Goal: Use online tool/utility: Use online tool/utility

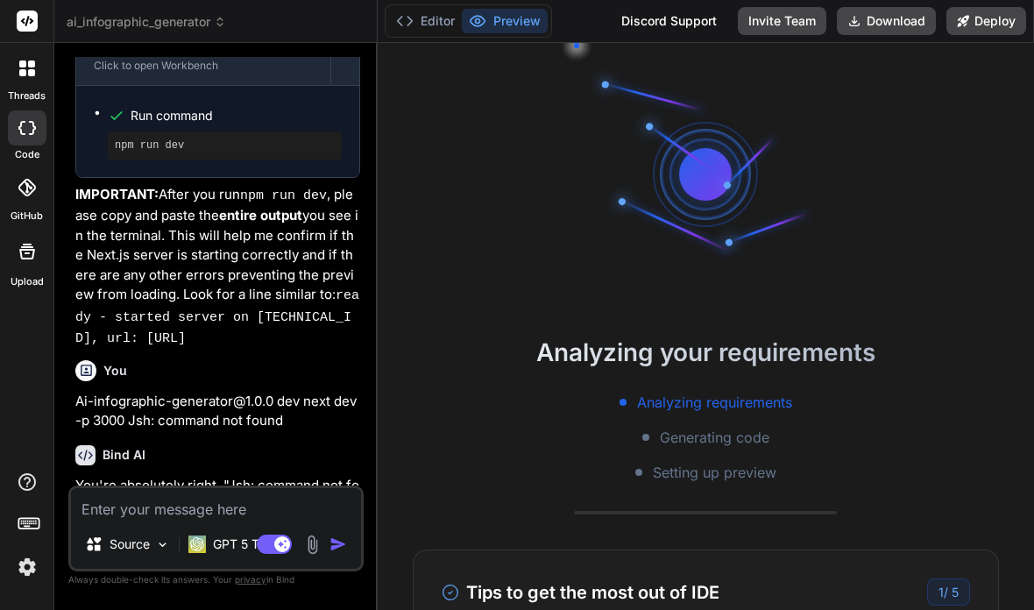
click at [952, 585] on span "5" at bounding box center [955, 592] width 7 height 15
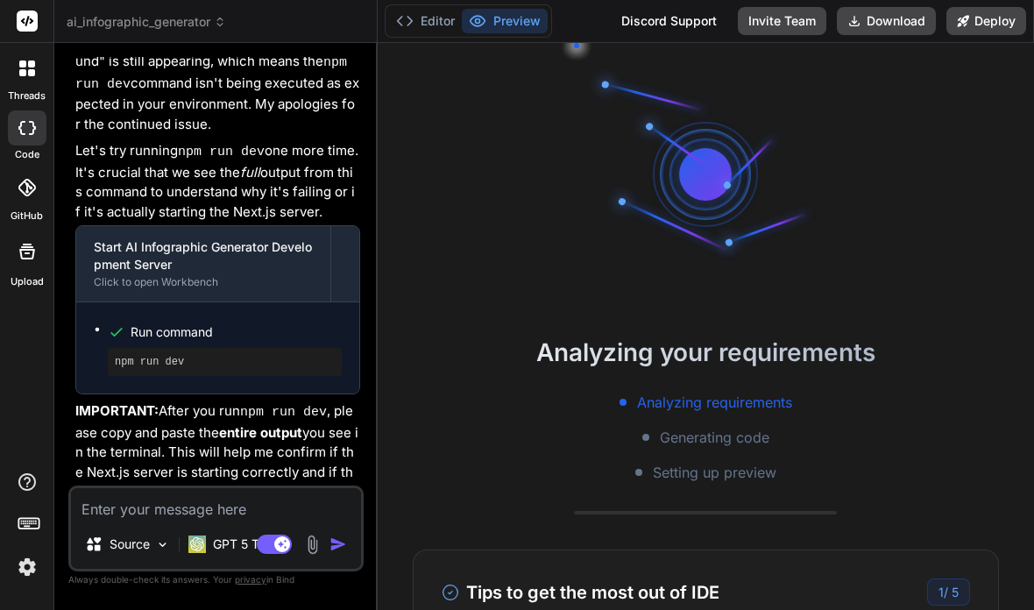
click at [432, 25] on button "Editor" at bounding box center [425, 21] width 73 height 25
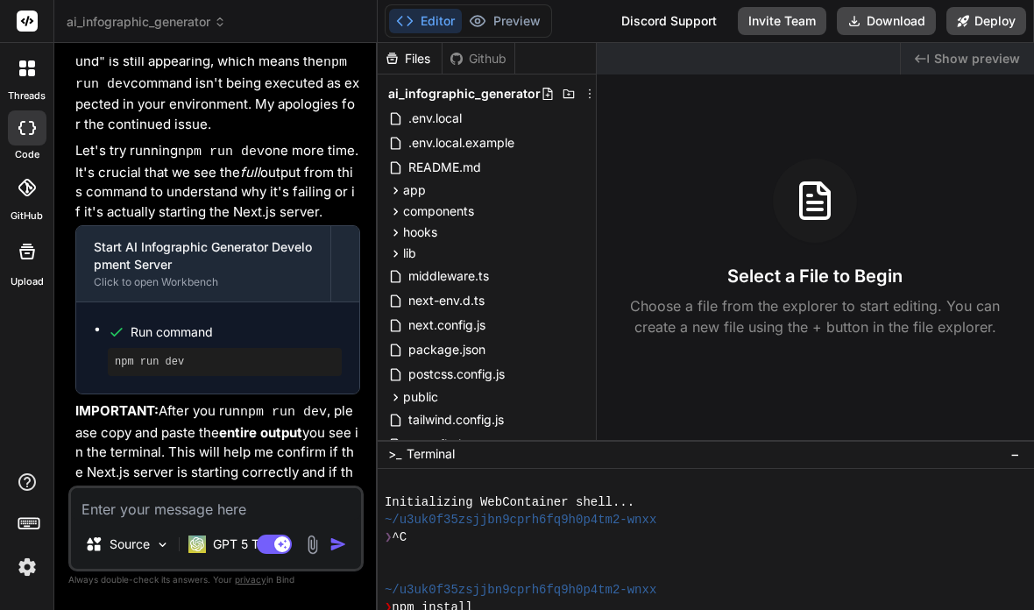
scroll to position [18, 0]
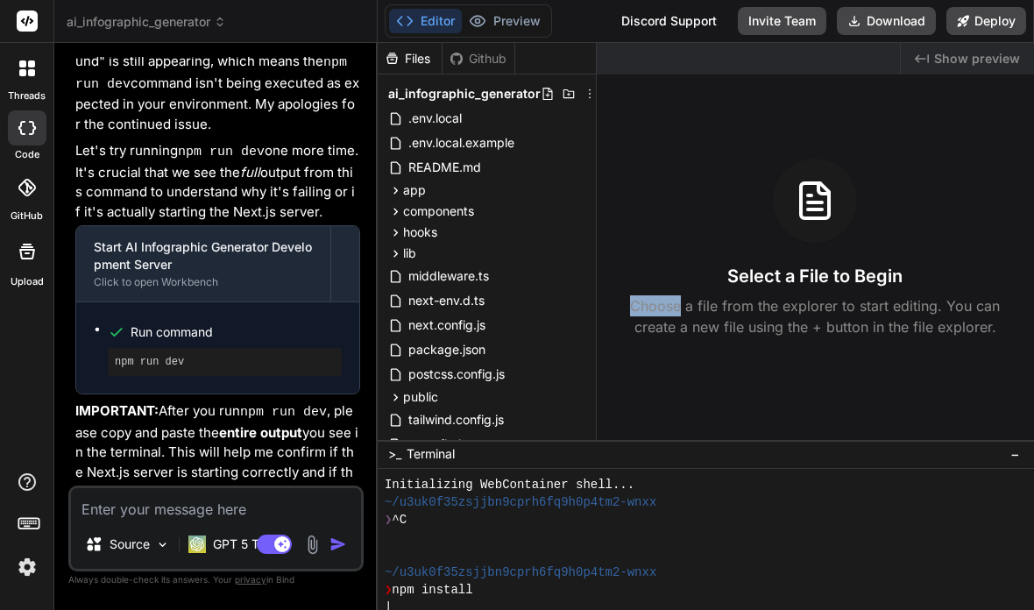
click at [987, 166] on div "Select a File to Begin Choose a file from the explorer to start editing. You ca…" at bounding box center [815, 248] width 437 height 179
click at [983, 168] on div "Select a File to Begin Choose a file from the explorer to start editing. You ca…" at bounding box center [815, 248] width 437 height 179
click at [989, 159] on div "Select a File to Begin Choose a file from the explorer to start editing. You ca…" at bounding box center [815, 248] width 437 height 179
click at [991, 159] on div "Select a File to Begin Choose a file from the explorer to start editing. You ca…" at bounding box center [815, 248] width 437 height 179
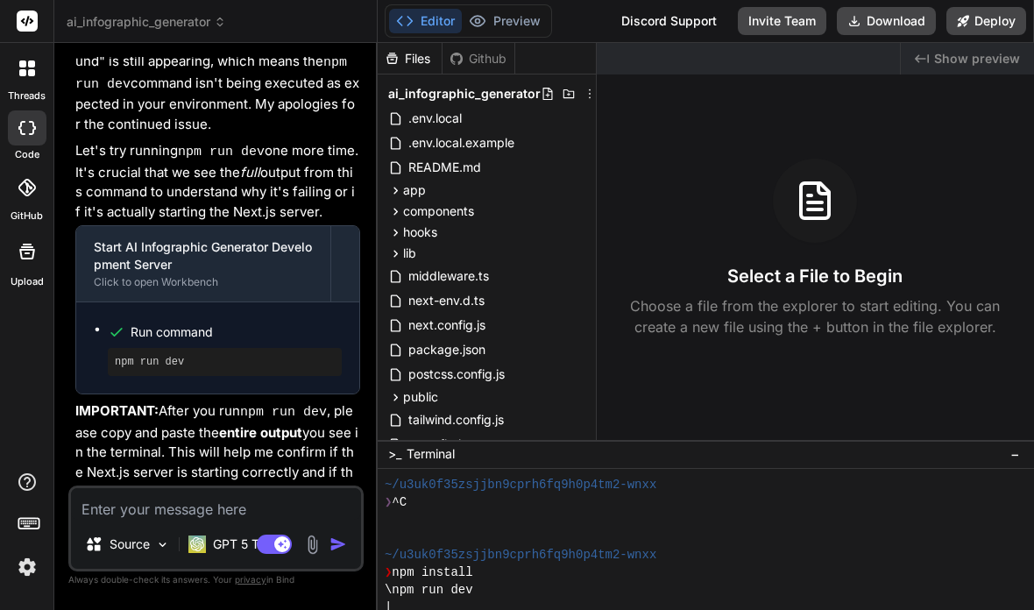
click at [137, 515] on textarea at bounding box center [216, 504] width 290 height 32
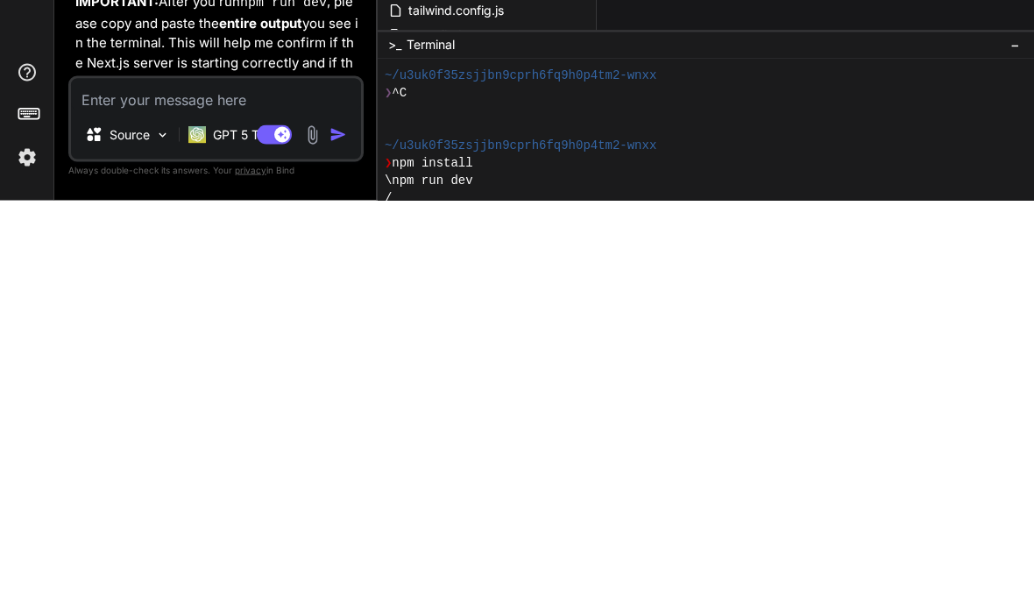
type textarea "x"
type textarea "Th"
type textarea "x"
type textarea "The"
type textarea "x"
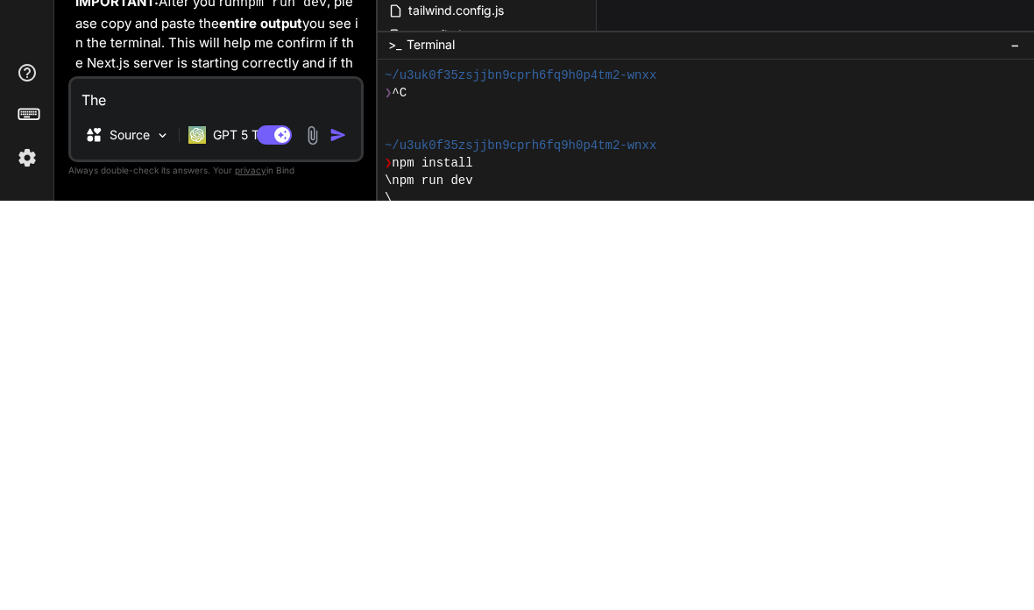
type textarea "The"
type textarea "x"
type textarea "The c"
type textarea "x"
type textarea "The cur"
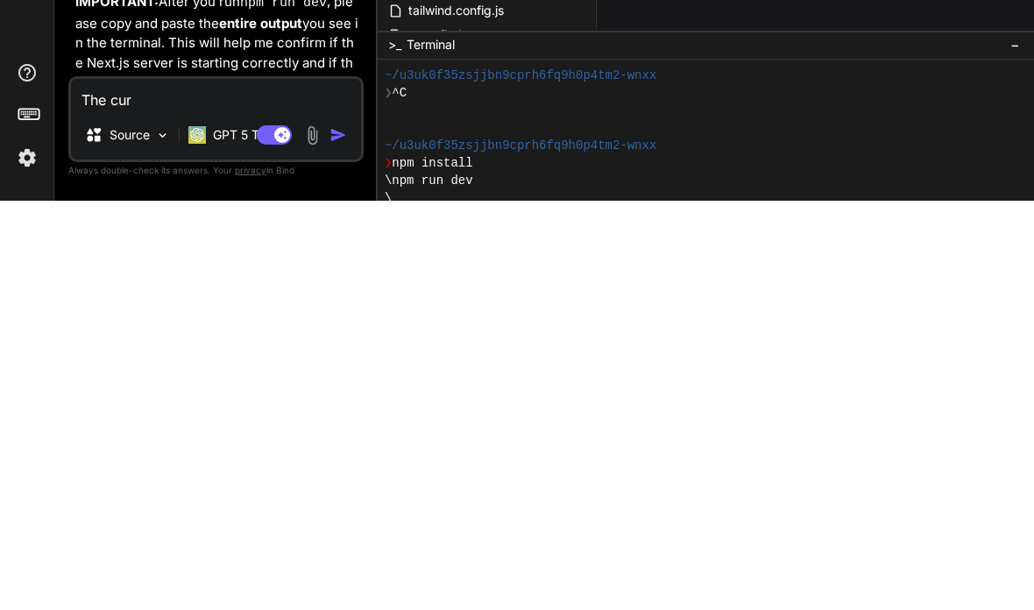
type textarea "x"
type textarea "The curs"
type textarea "x"
type textarea "The curso"
type textarea "x"
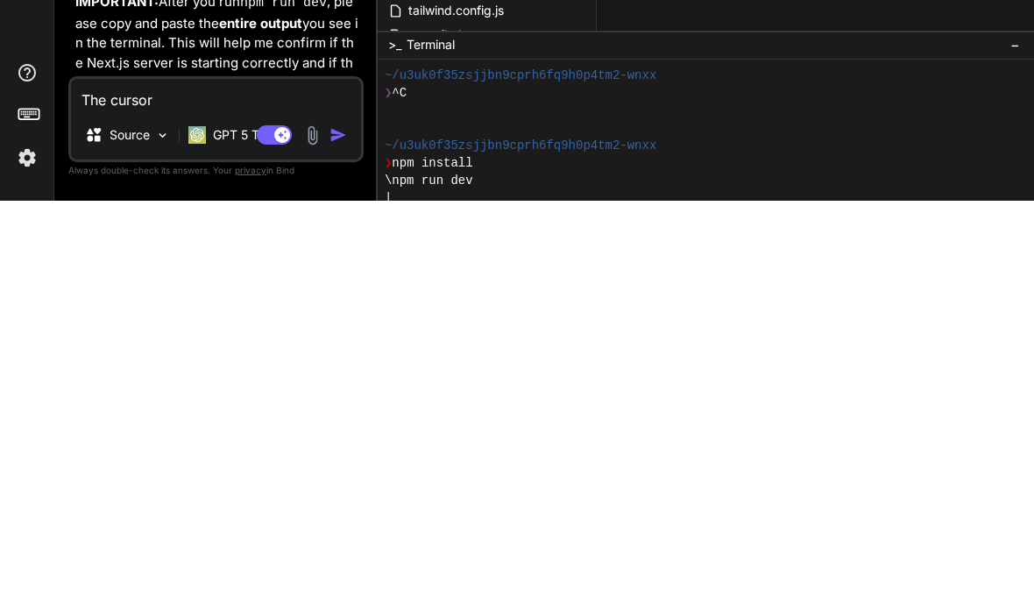
type textarea "The cursor"
type textarea "x"
type textarea "The cursor ju"
type textarea "x"
type textarea "The cursor jus"
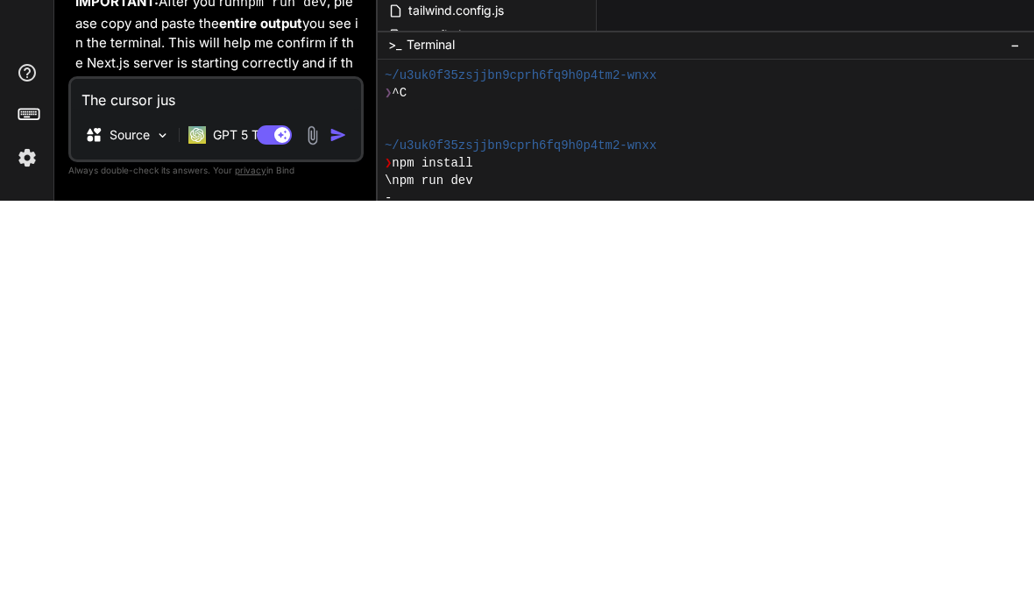
type textarea "x"
type textarea "The cursor just"
type textarea "x"
type textarea "The cursor just k"
type textarea "x"
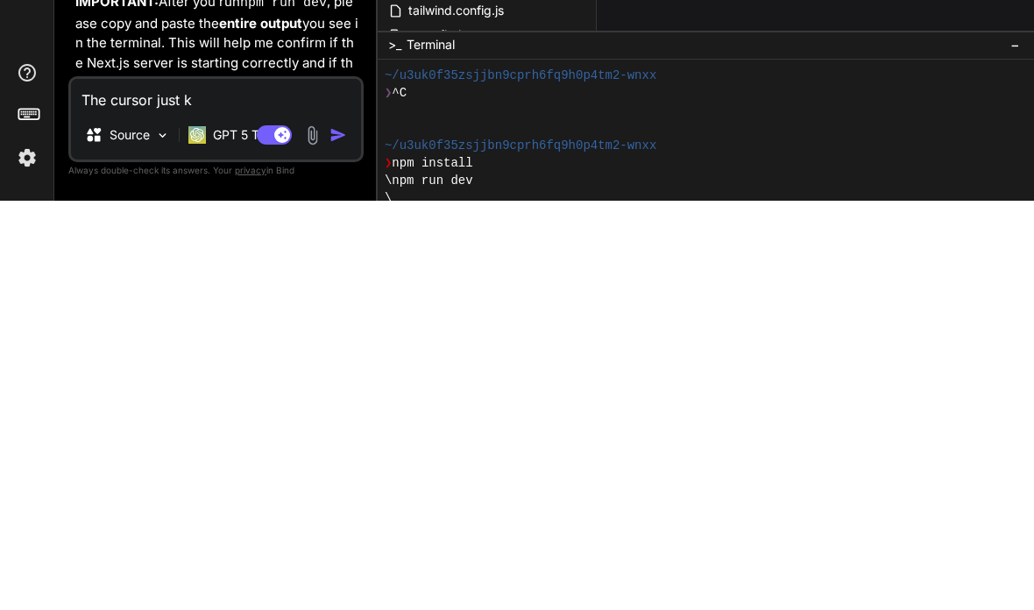
type textarea "The cursor just ke"
type textarea "x"
type textarea "The cursor just kee"
type textarea "x"
type textarea "The cursor just keep"
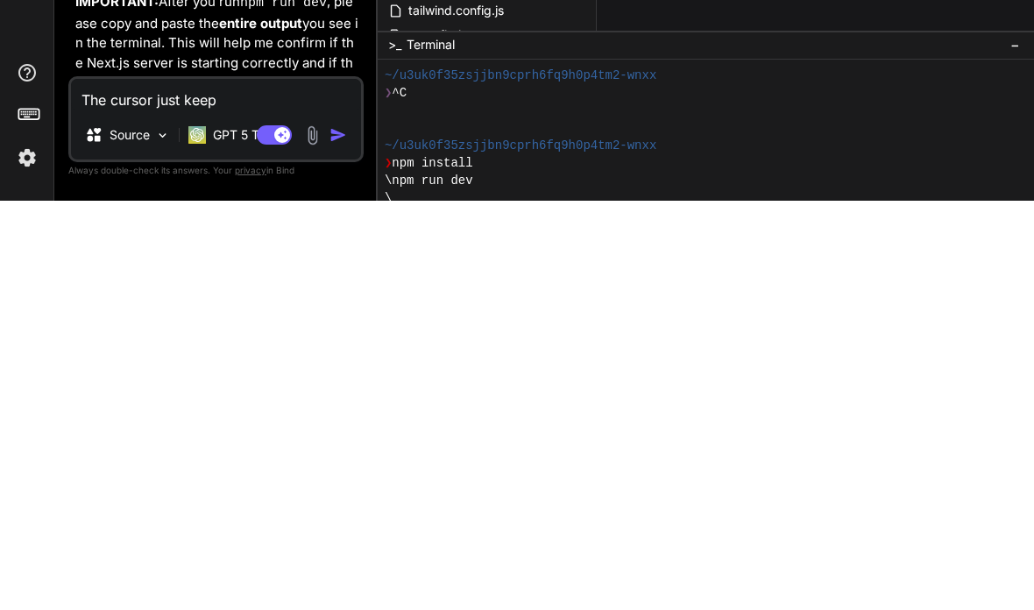
type textarea "x"
type textarea "The cursor just keeps"
type textarea "x"
type textarea "The cursor just keeps"
type textarea "x"
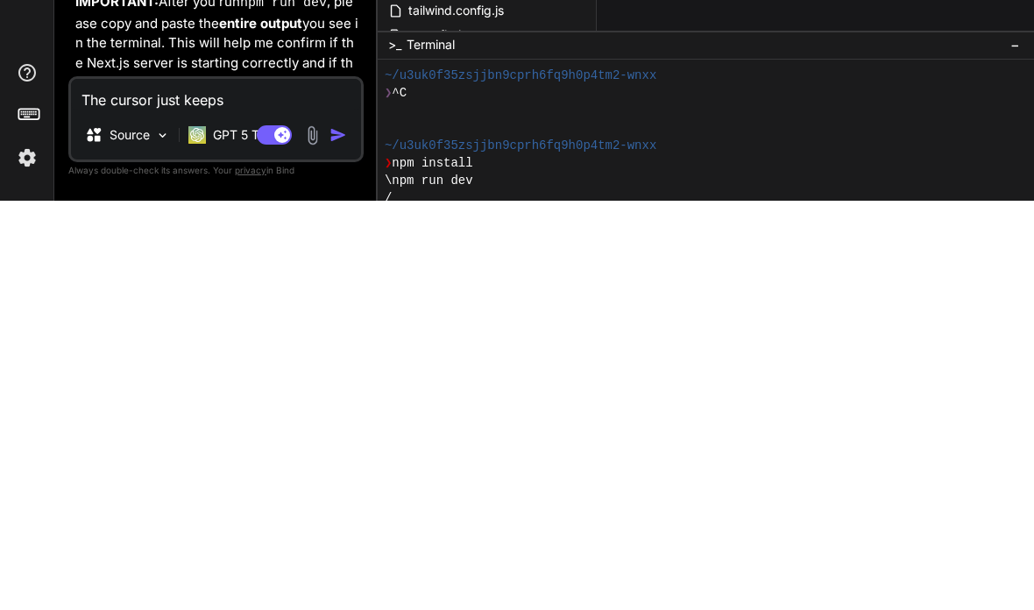
type textarea "The cursor just keeps s"
type textarea "x"
type textarea "The cursor just keeps sp"
type textarea "x"
type textarea "The cursor just keeps spi"
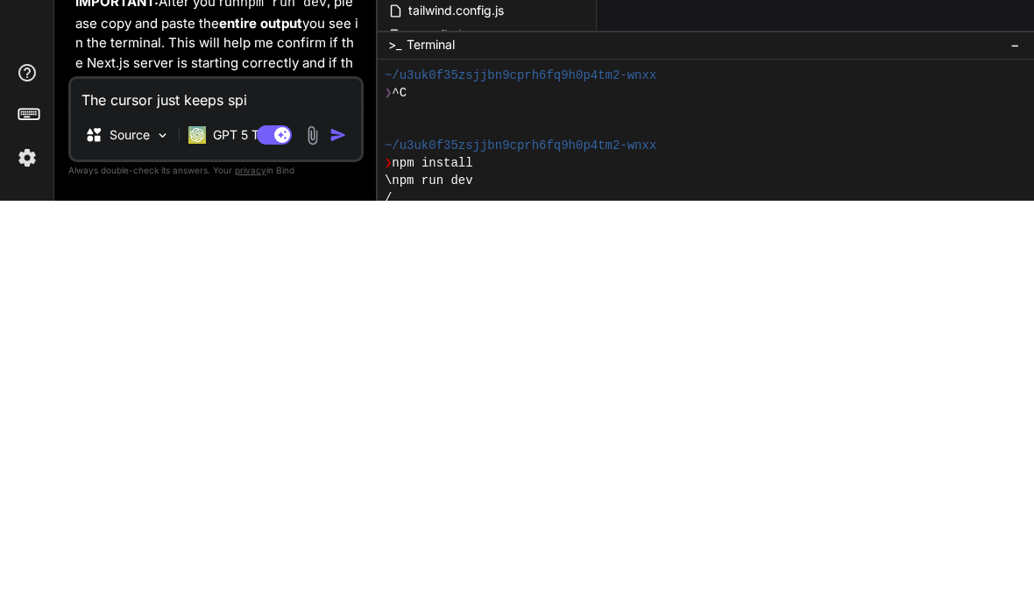
type textarea "x"
type textarea "The cursor just keeps spin"
type textarea "x"
type textarea "The cursor just keeps spinn"
type textarea "x"
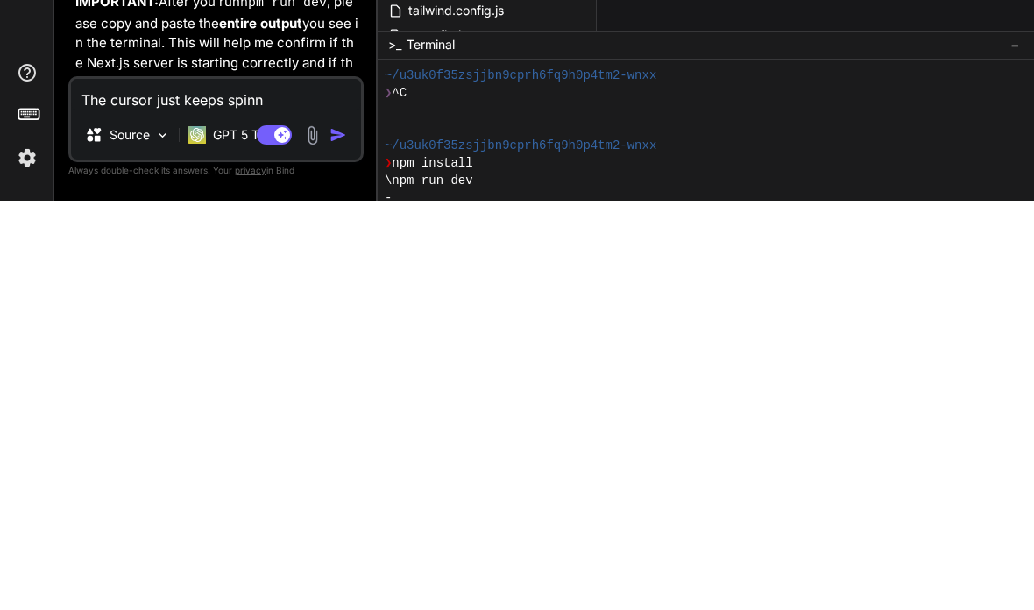
type textarea "The cursor just keeps spinni"
type textarea "x"
type textarea "The cursor just keeps spinning"
type textarea "x"
type textarea "The cursor just keeps spinning o"
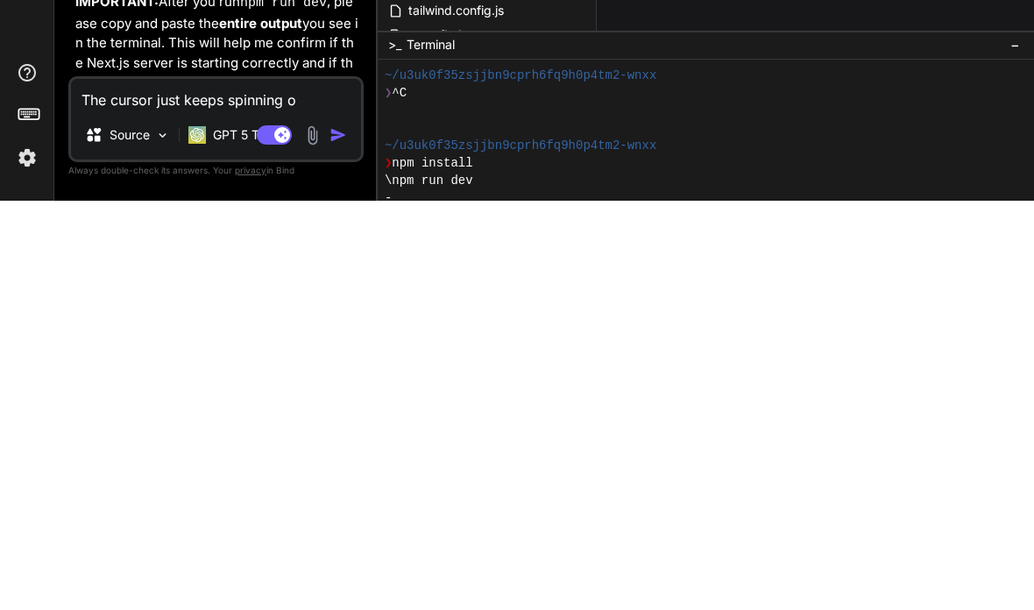
type textarea "x"
type textarea "The cursor just keeps spinning on"
type textarea "x"
type textarea "The cursor just keeps spinning on"
type textarea "x"
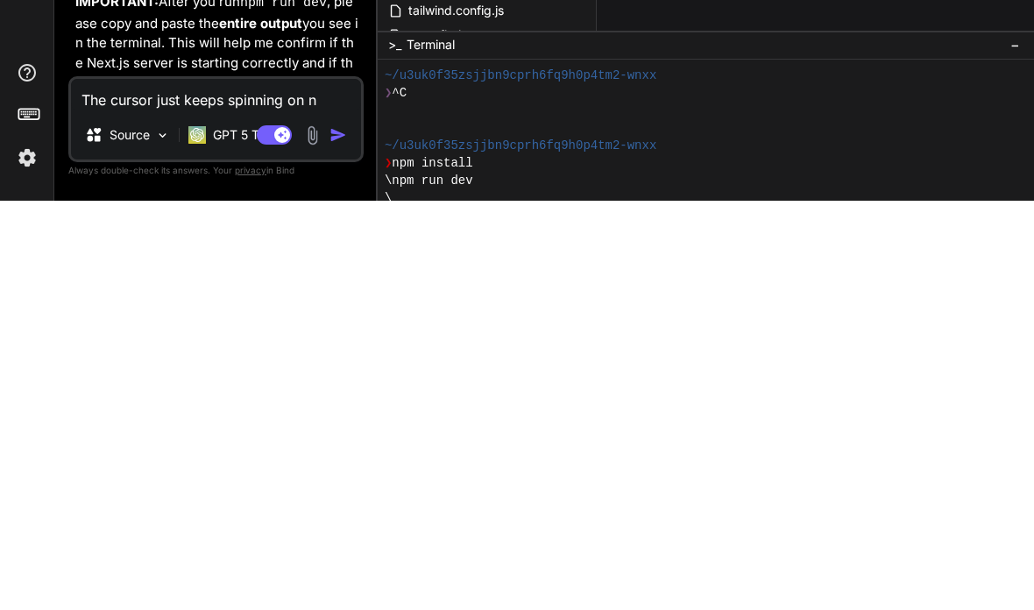
type textarea "The cursor just keeps spinning on np"
type textarea "x"
type textarea "The cursor just keeps spinning on npm"
type textarea "x"
type textarea "The cursor just keeps spinning on npm r"
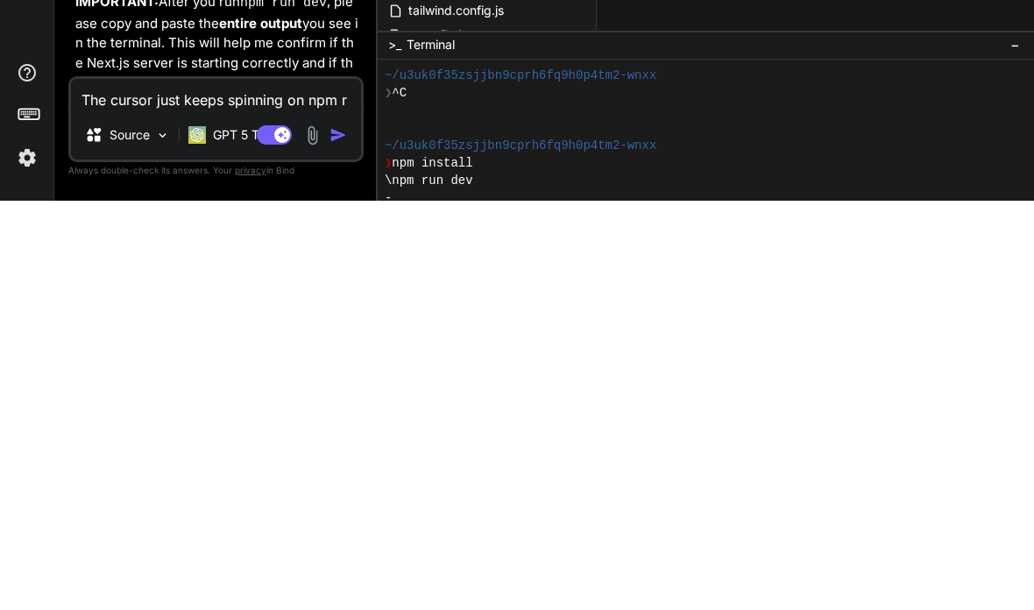
type textarea "x"
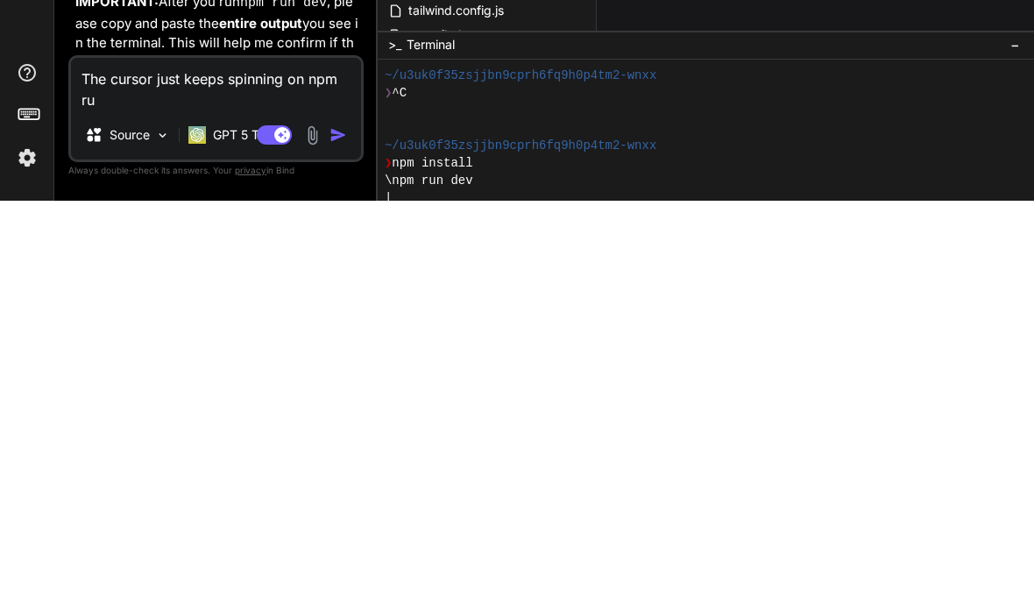
type textarea "The cursor just keeps spinning on npm run"
type textarea "x"
type textarea "The cursor just keeps spinning on npm run"
type textarea "x"
type textarea "The cursor just keeps spinning on npm run d"
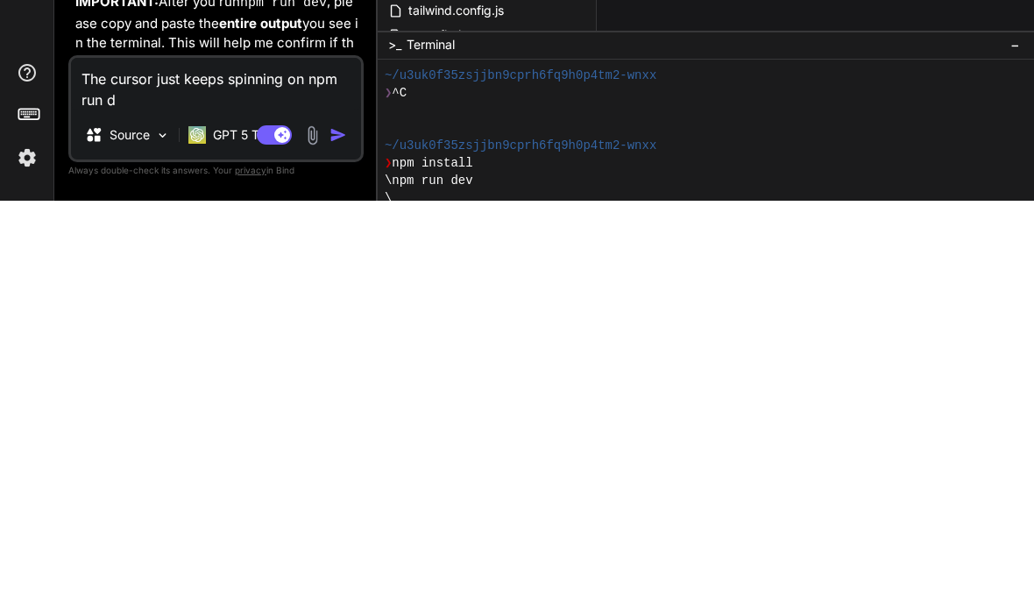
type textarea "x"
type textarea "The cursor just keeps spinning on npm run de"
type textarea "x"
type textarea "The cursor just keeps spinning on npm run dev"
type textarea "x"
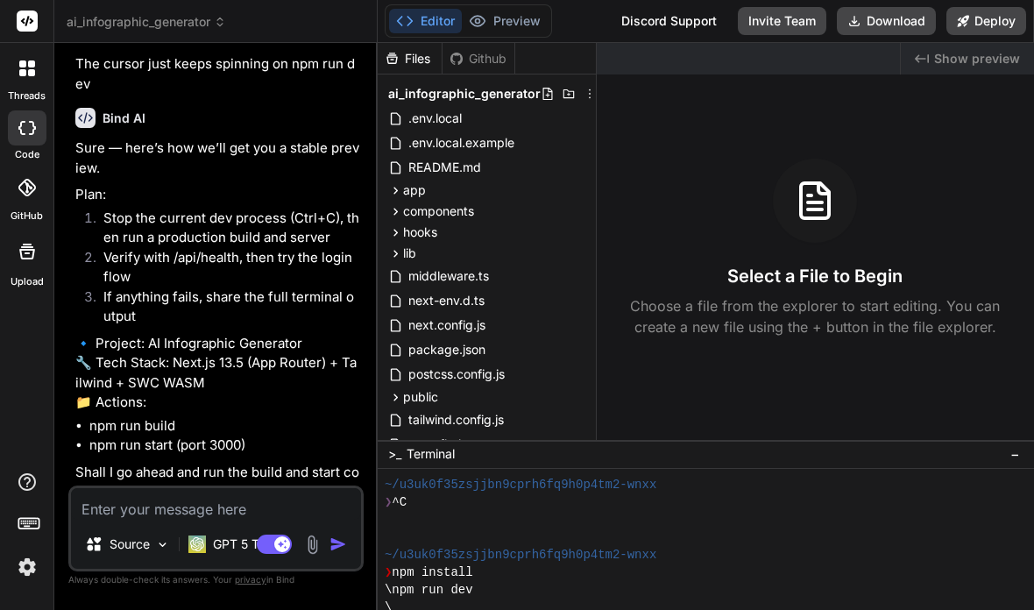
scroll to position [3596, 0]
click at [136, 515] on textarea at bounding box center [216, 504] width 290 height 32
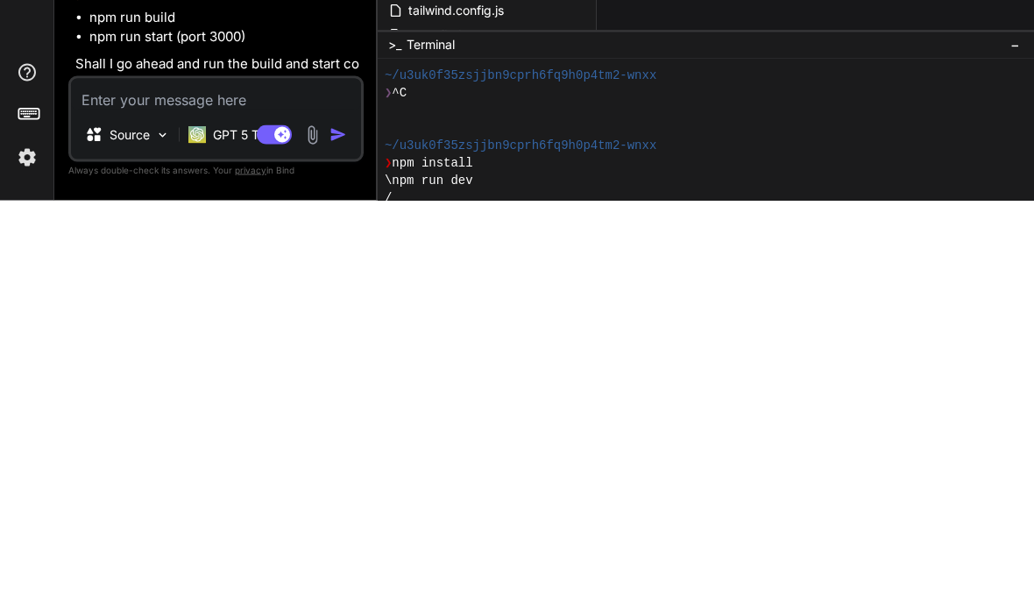
type textarea "x"
type textarea "Y"
type textarea "x"
type textarea "Yes"
type textarea "x"
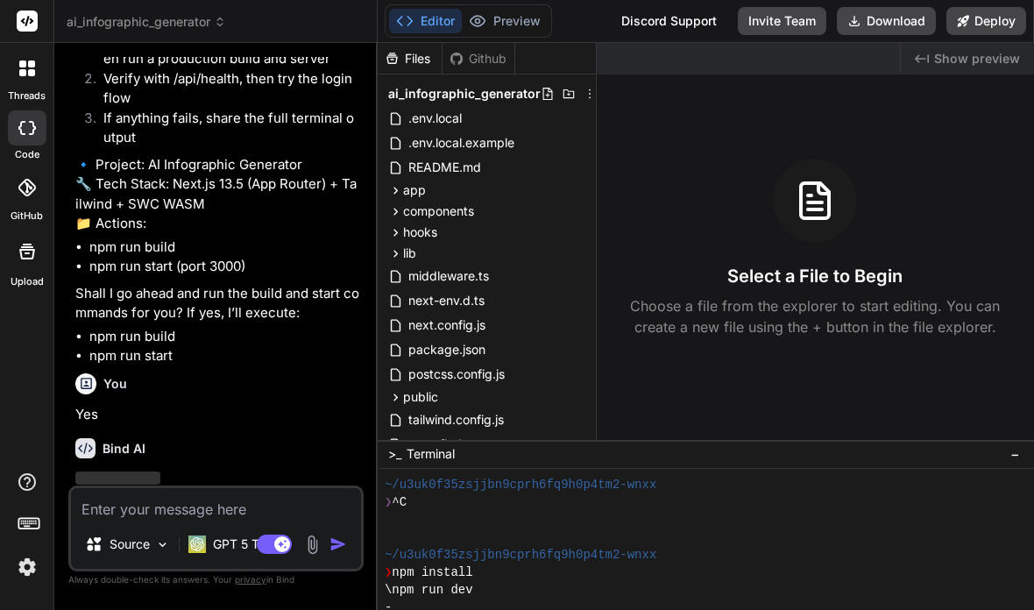
scroll to position [3760, 0]
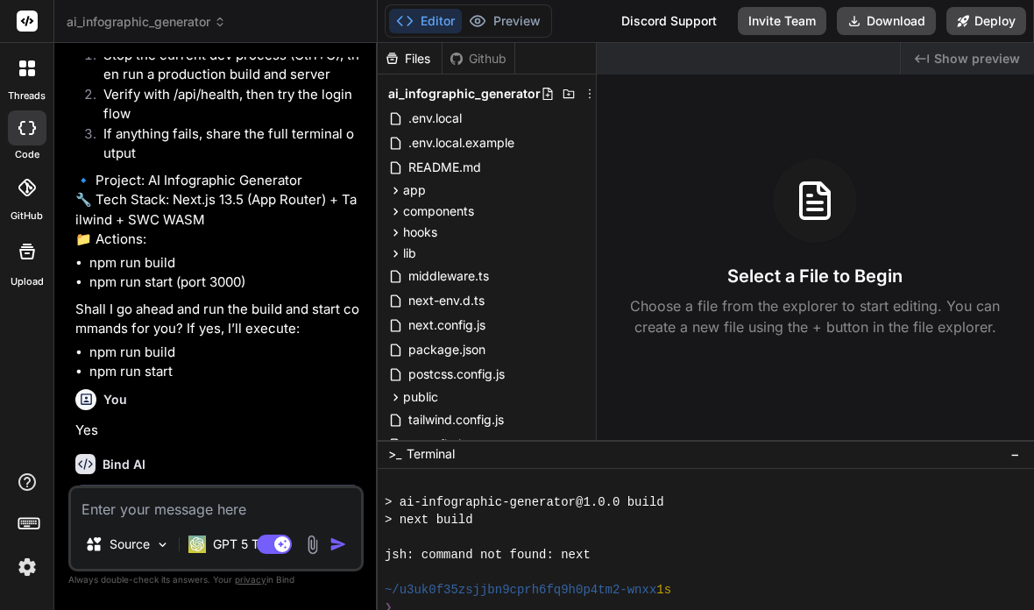
type textarea "x"
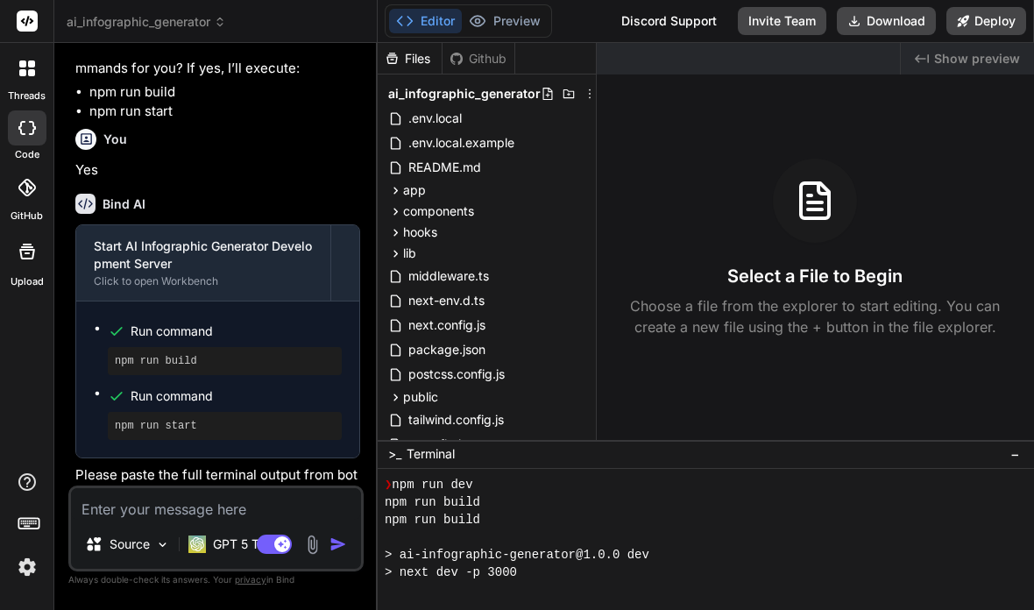
scroll to position [305, 0]
click at [407, 546] on span "> ai-infographic-generator@1.0.0 dev" at bounding box center [517, 555] width 265 height 18
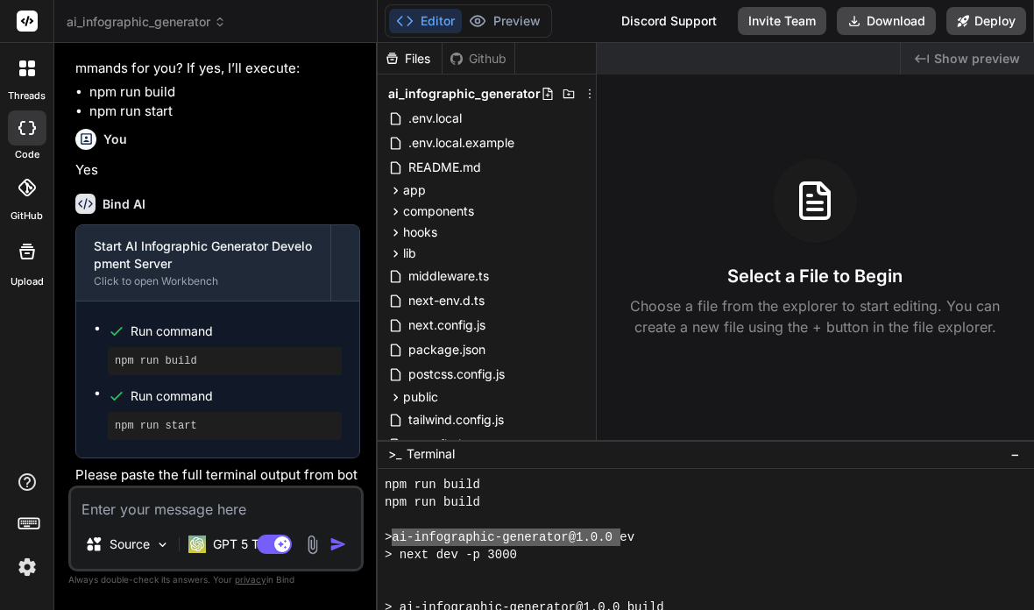
scroll to position [307, 0]
click at [666, 511] on div at bounding box center [699, 520] width 628 height 18
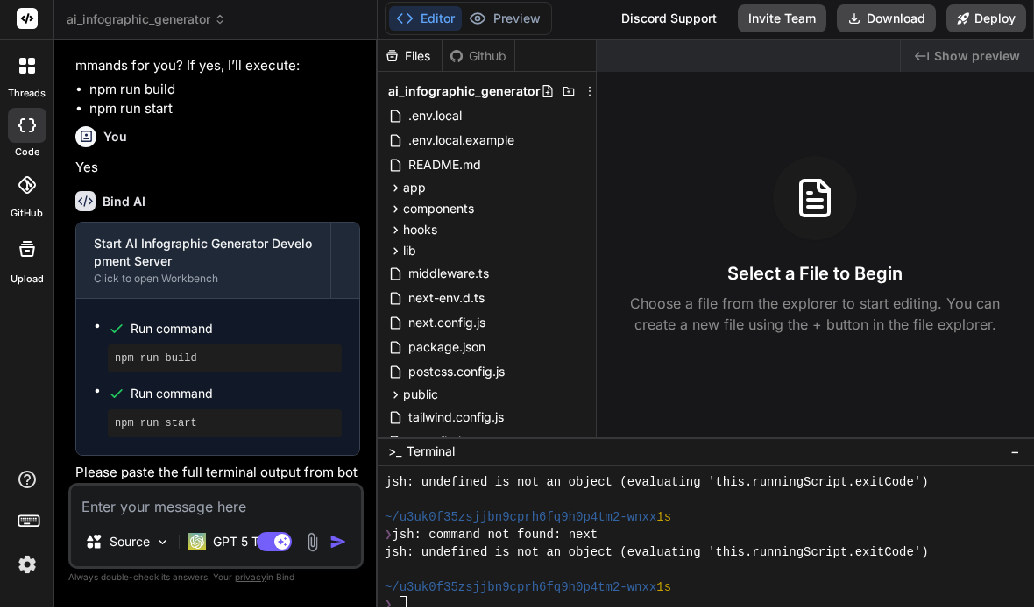
scroll to position [631, 0]
